Goal: Task Accomplishment & Management: Manage account settings

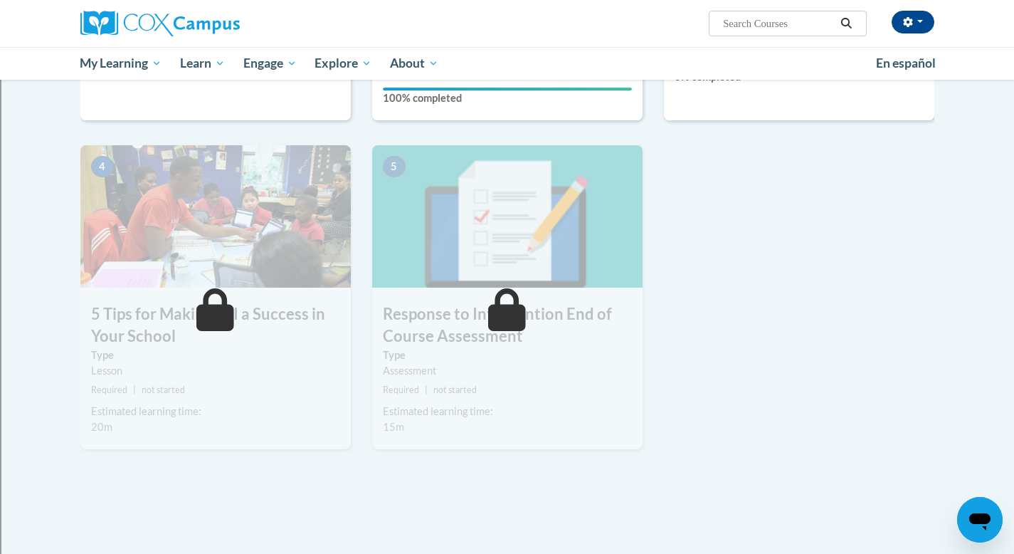
scroll to position [617, 0]
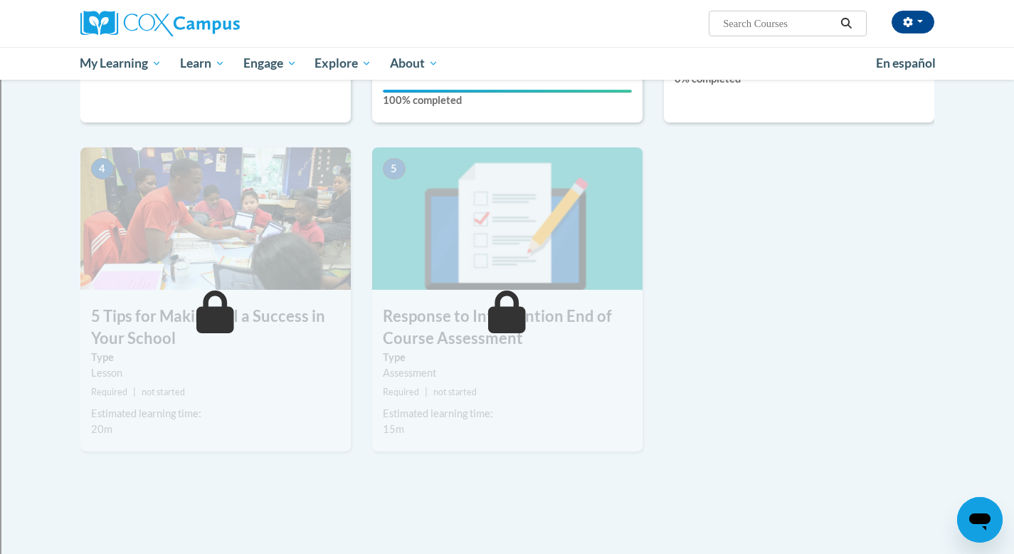
click at [213, 313] on icon at bounding box center [215, 311] width 38 height 43
click at [520, 309] on icon at bounding box center [507, 311] width 38 height 43
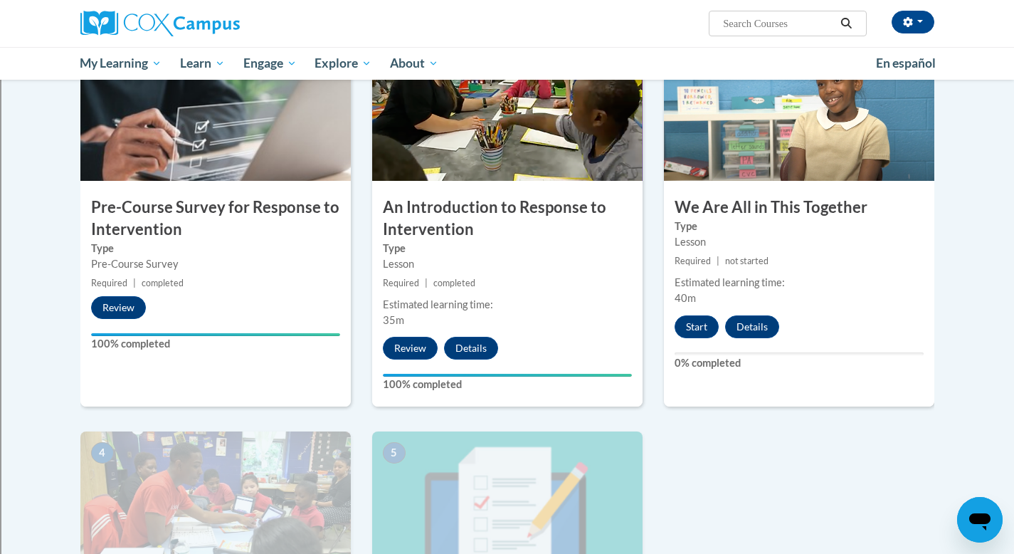
scroll to position [332, 0]
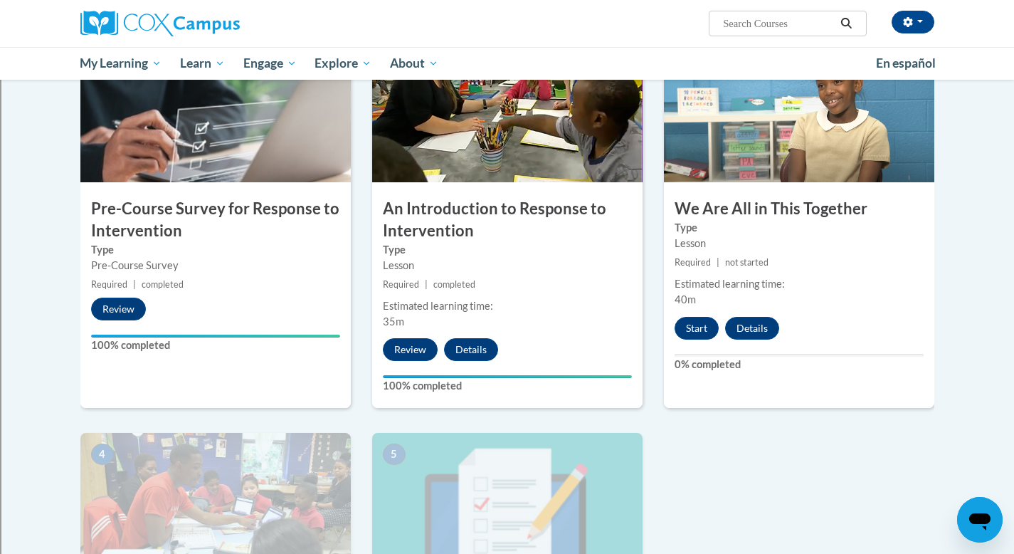
click at [500, 224] on h3 "An Introduction to Response to Intervention" at bounding box center [507, 220] width 271 height 44
click at [476, 238] on h3 "An Introduction to Response to Intervention" at bounding box center [507, 220] width 271 height 44
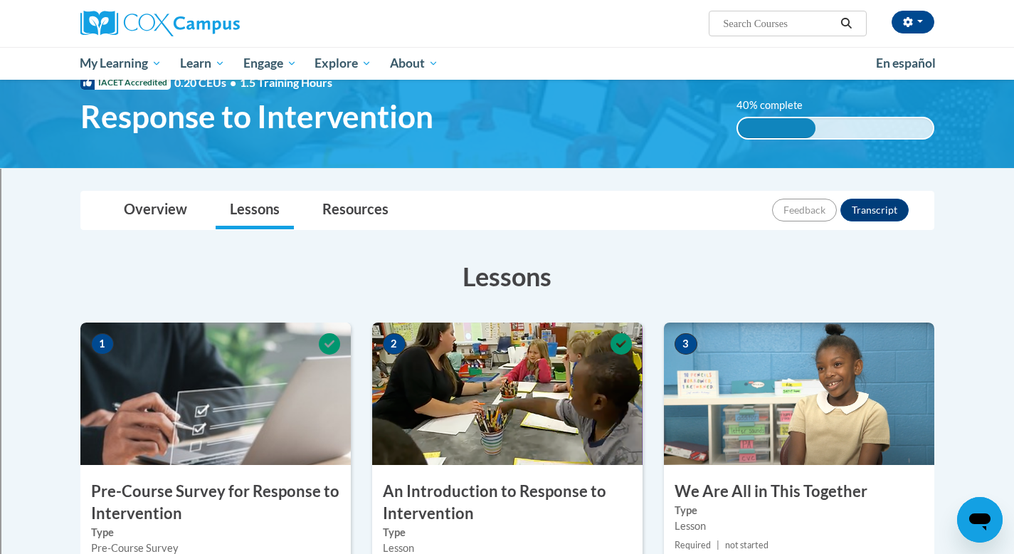
scroll to position [0, 0]
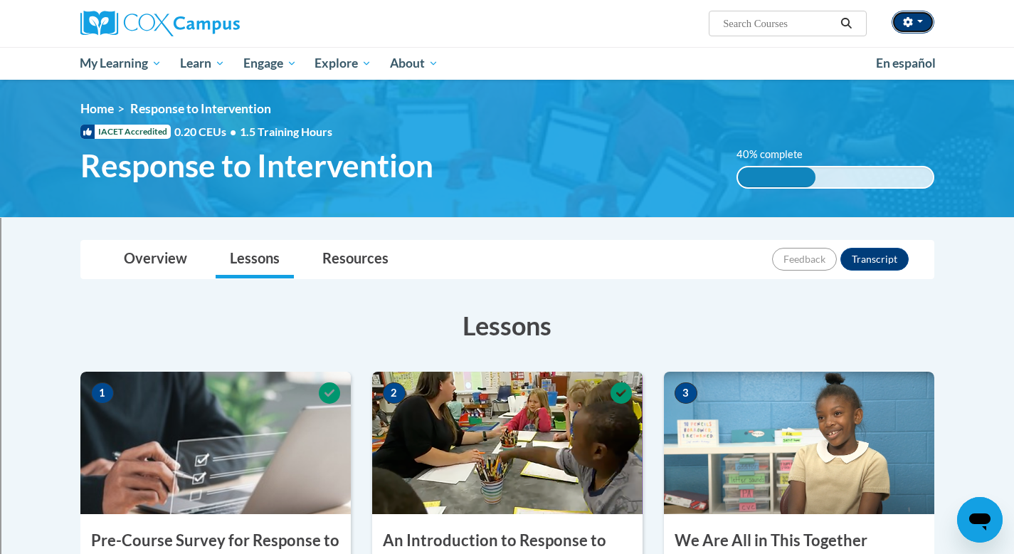
click at [906, 21] on icon "button" at bounding box center [907, 22] width 9 height 10
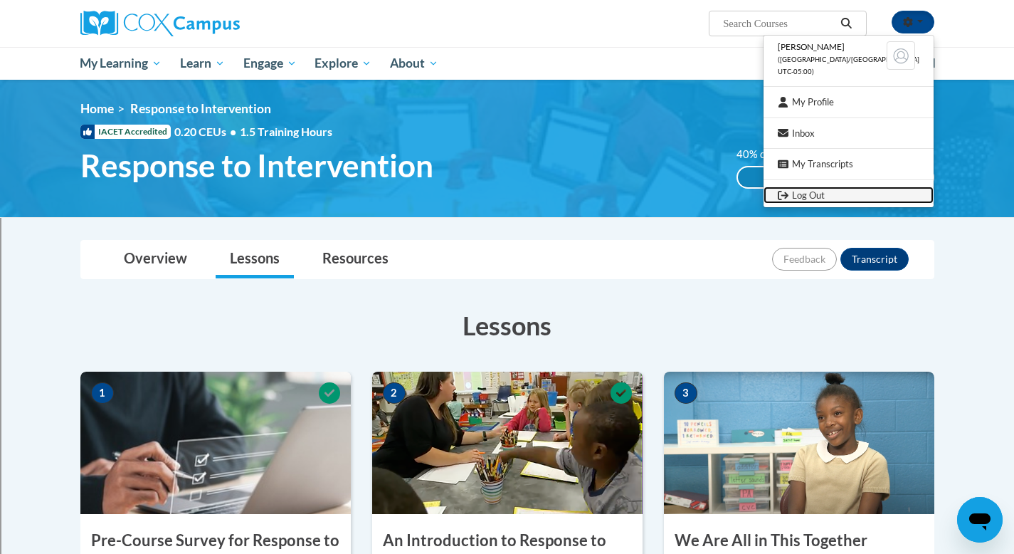
click at [830, 192] on link "Log Out" at bounding box center [849, 196] width 170 height 18
